Goal: Transaction & Acquisition: Purchase product/service

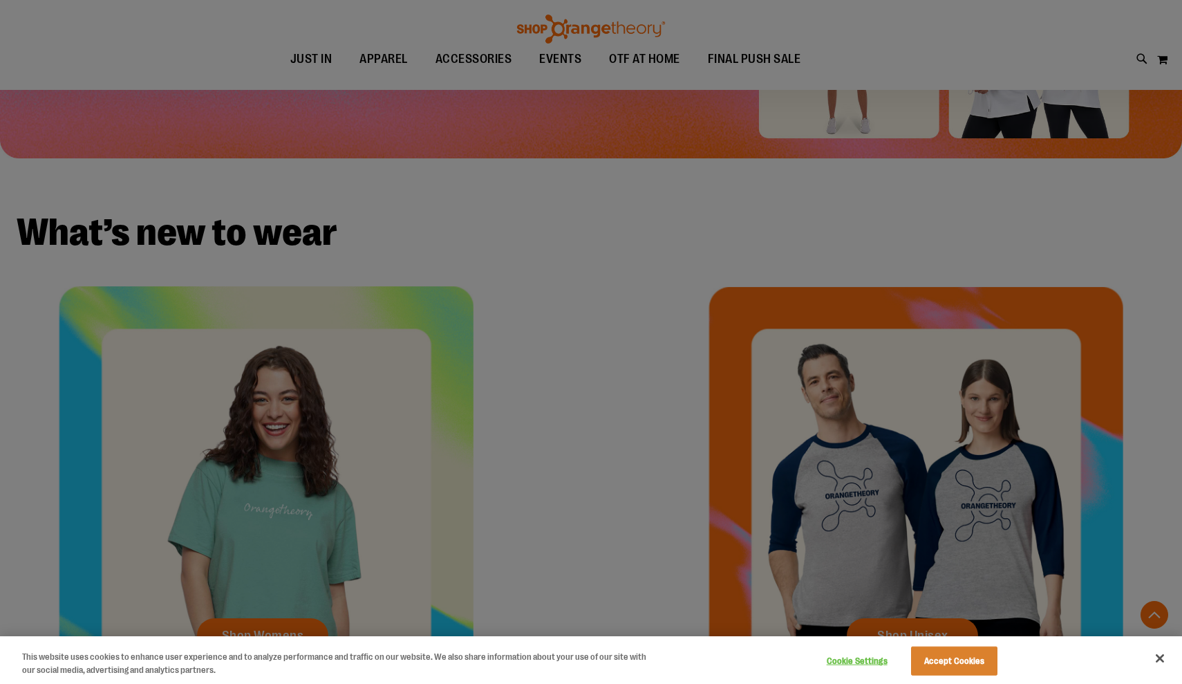
scroll to position [408, 0]
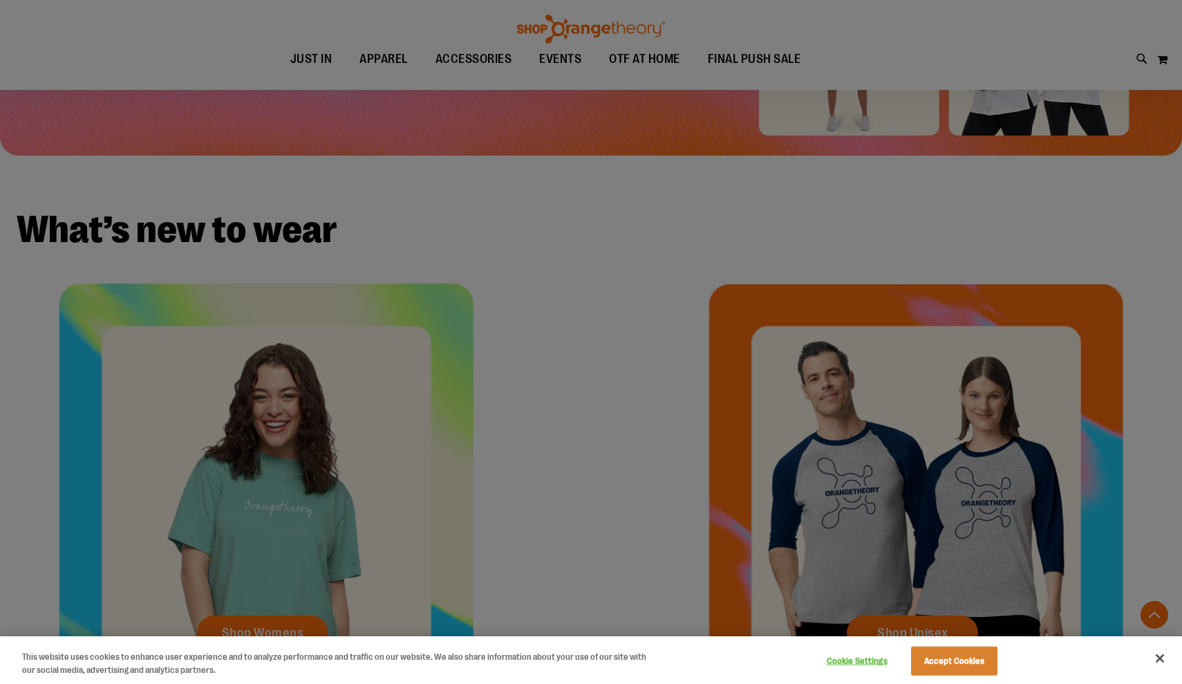
click at [1156, 664] on button "Close" at bounding box center [1160, 658] width 30 height 30
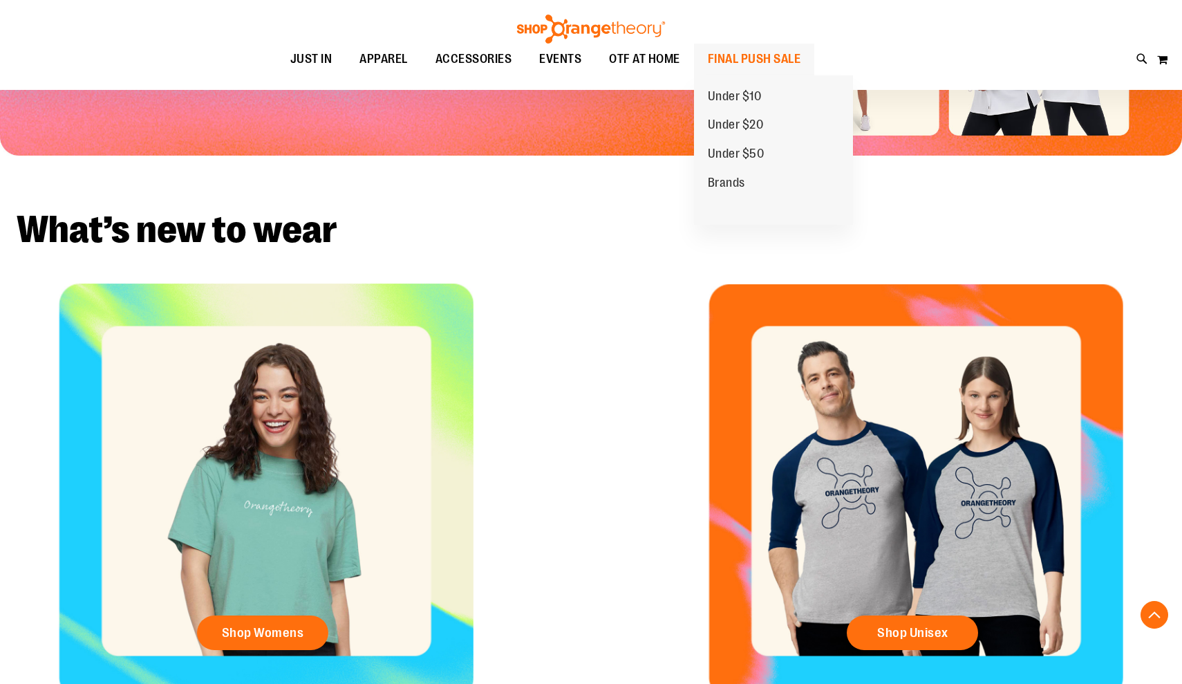
click at [718, 53] on span "FINAL PUSH SALE" at bounding box center [754, 59] width 93 height 31
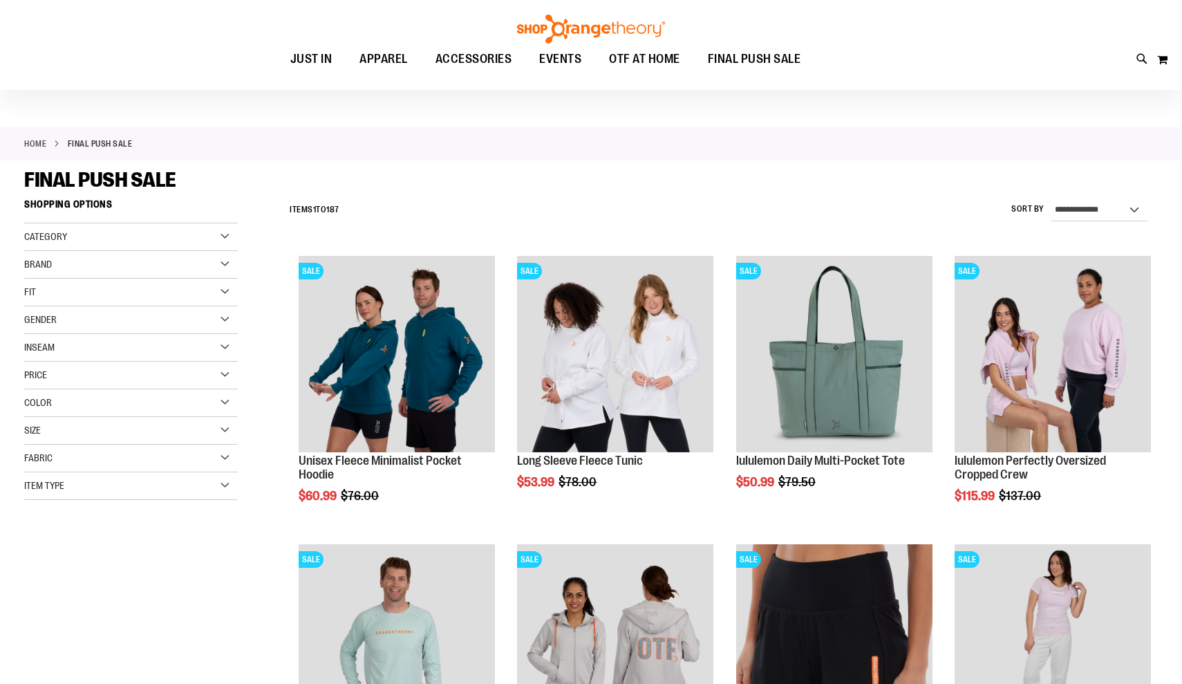
scroll to position [28, 0]
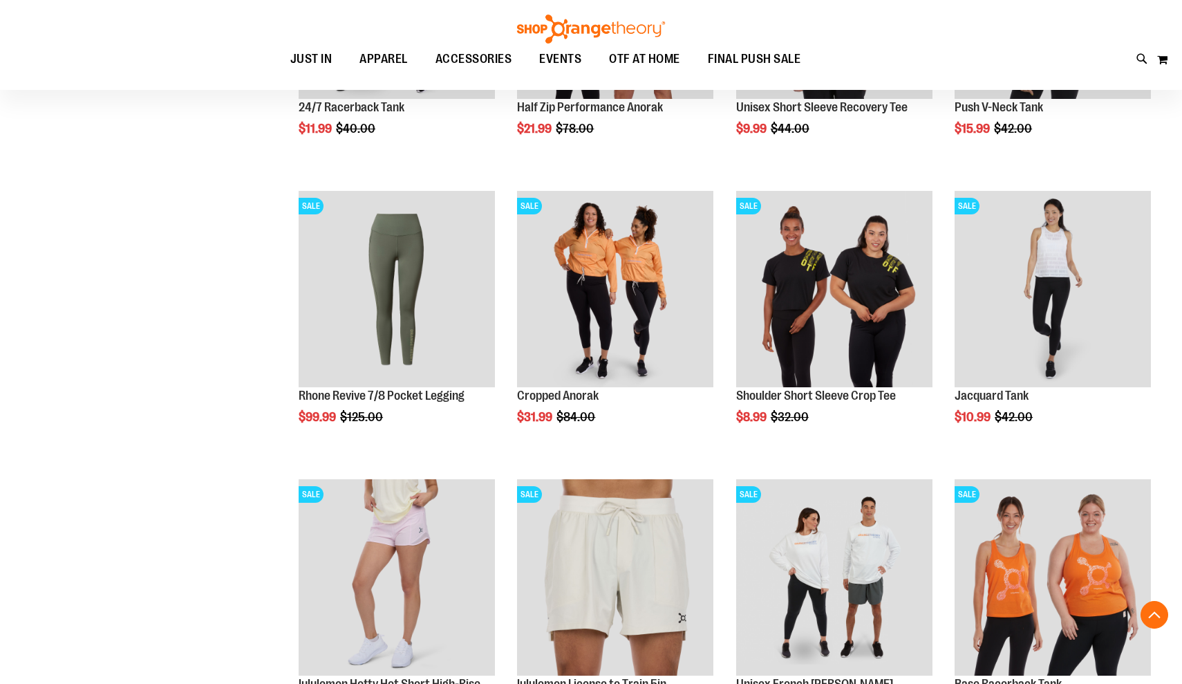
scroll to position [959, 0]
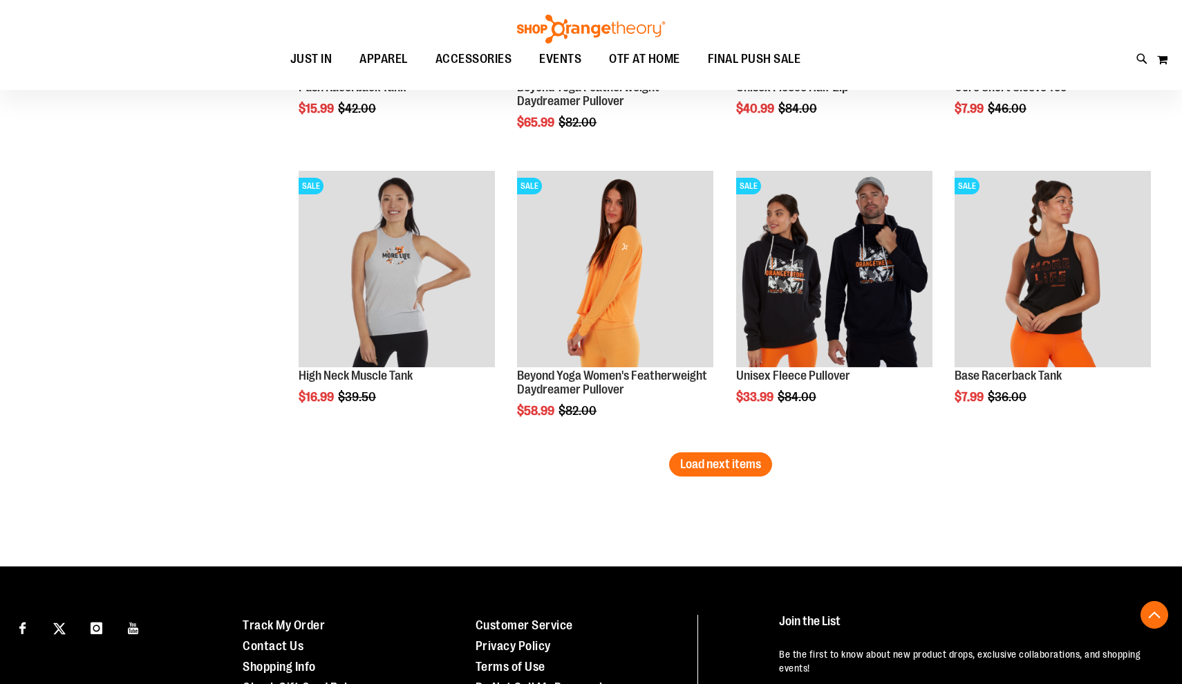
scroll to position [2417, 0]
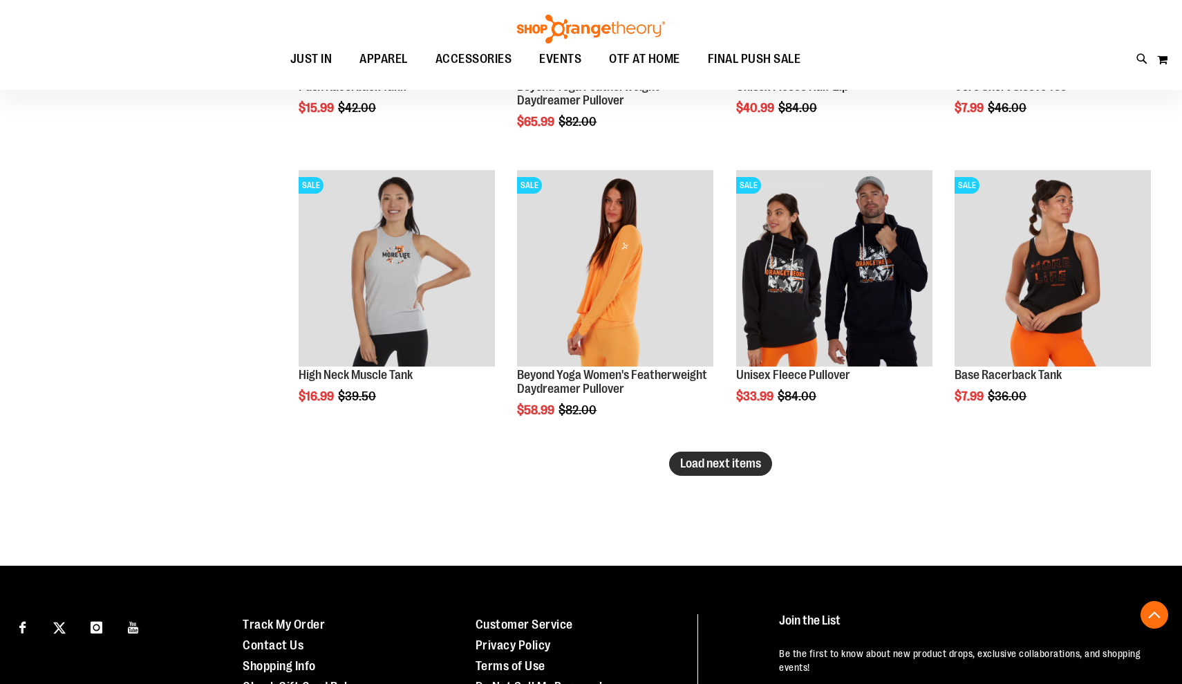
click at [733, 471] on button "Load next items" at bounding box center [720, 463] width 103 height 24
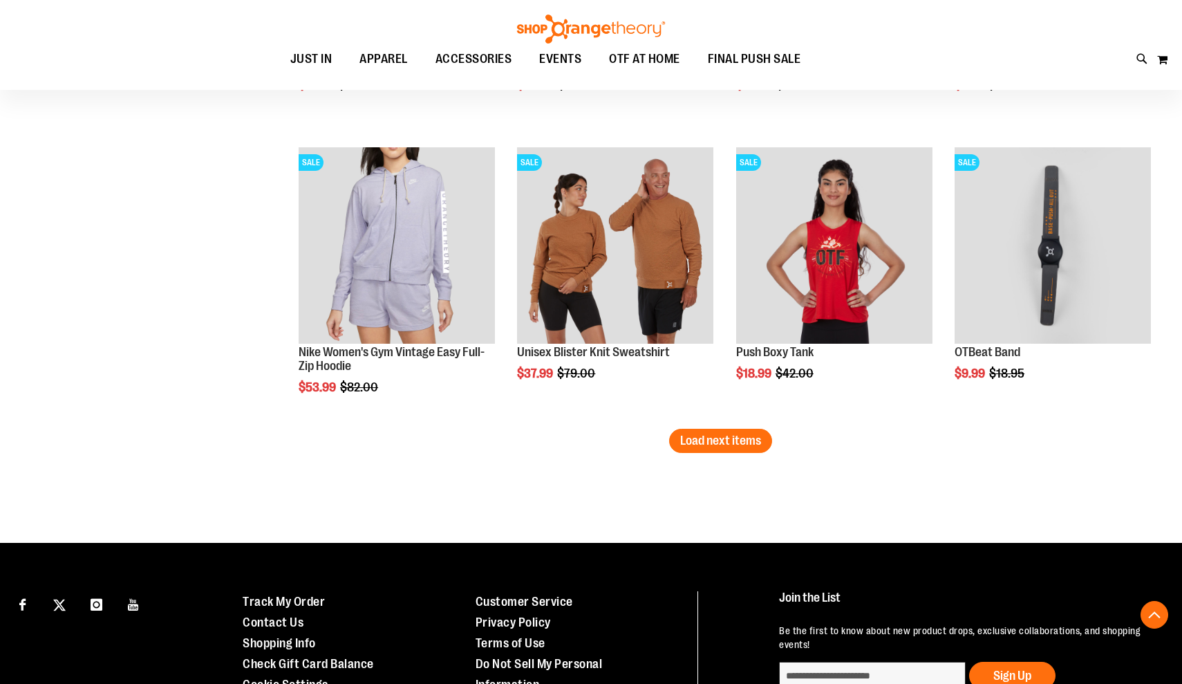
scroll to position [3299, 0]
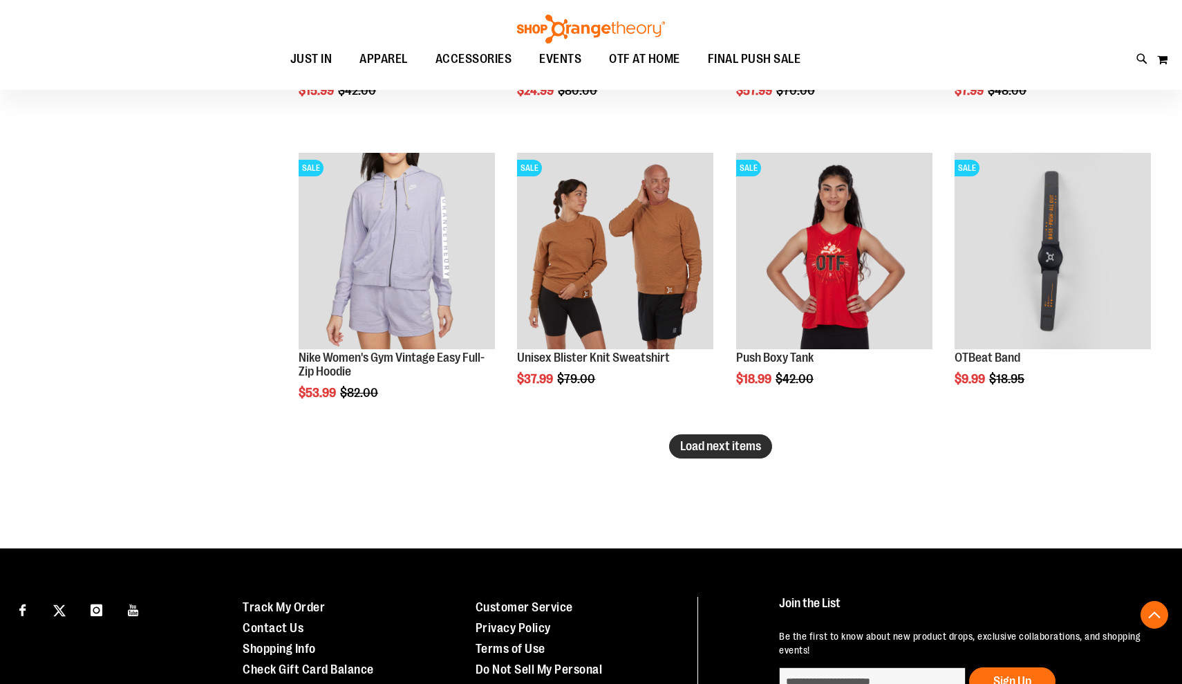
click at [731, 440] on span "Load next items" at bounding box center [720, 446] width 81 height 14
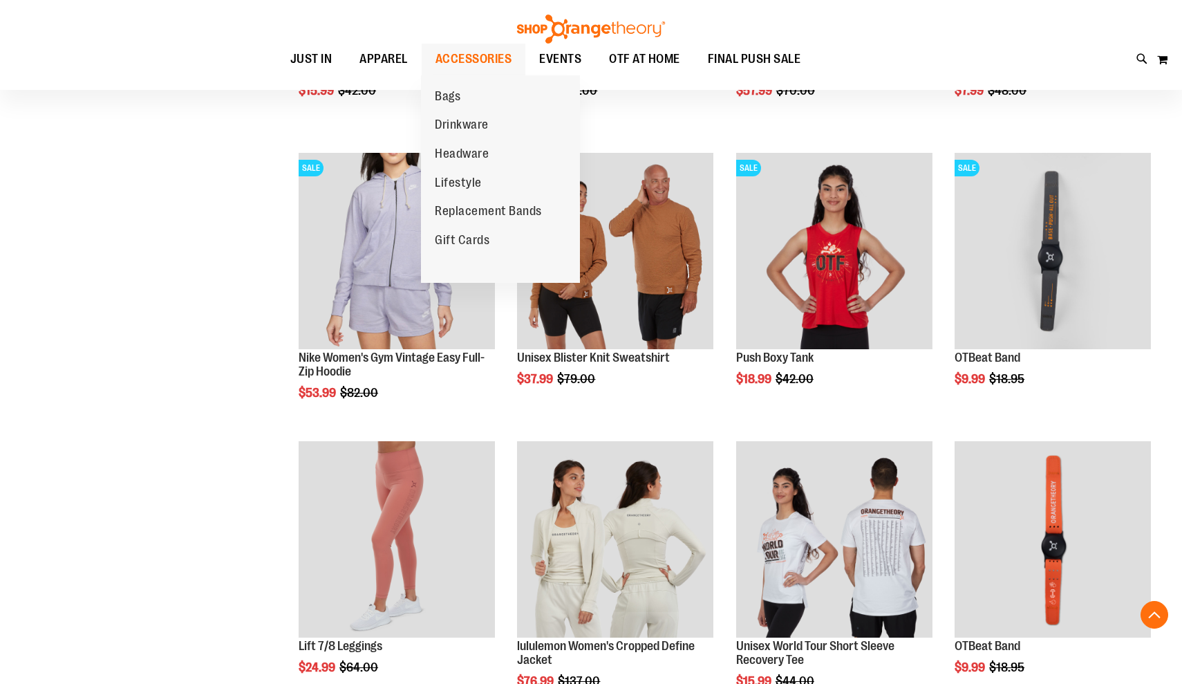
click at [474, 62] on span "ACCESSORIES" at bounding box center [473, 59] width 77 height 31
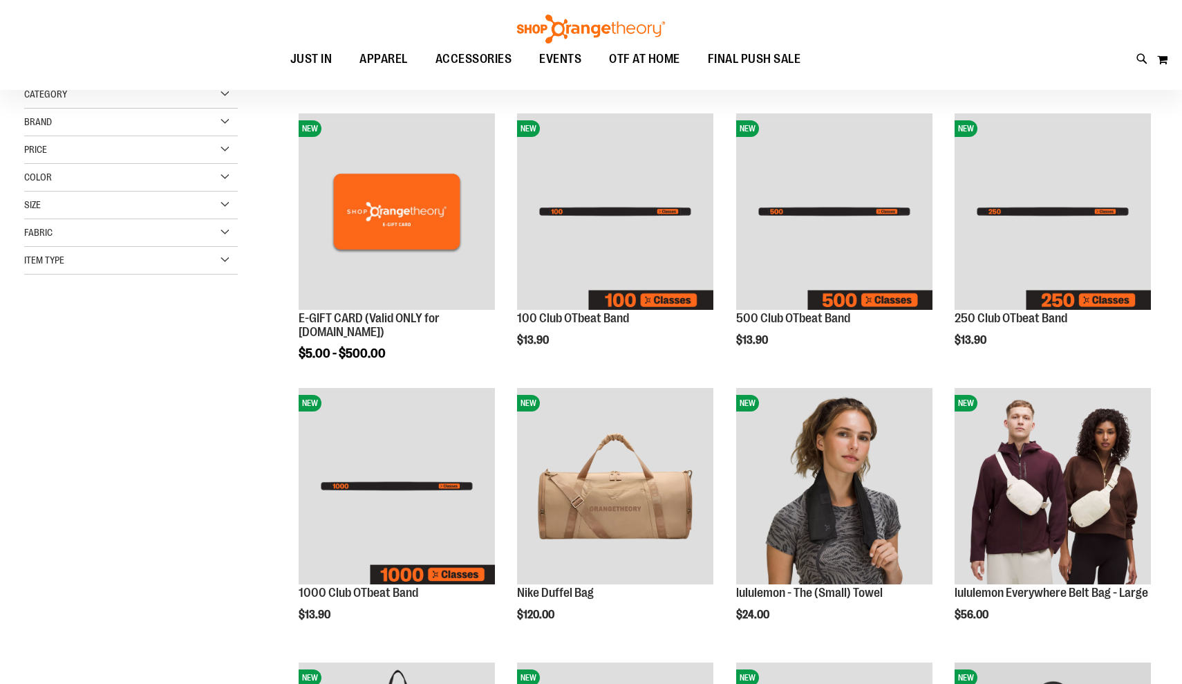
scroll to position [176, 0]
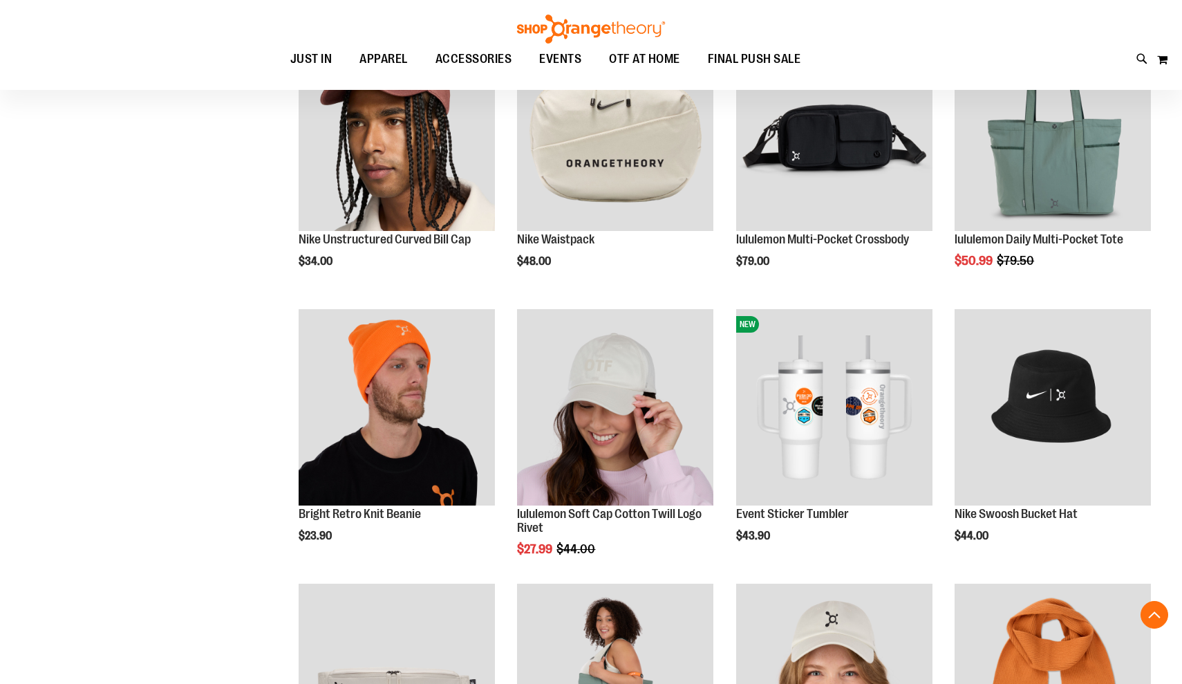
scroll to position [1134, 1]
